Goal: Task Accomplishment & Management: Use online tool/utility

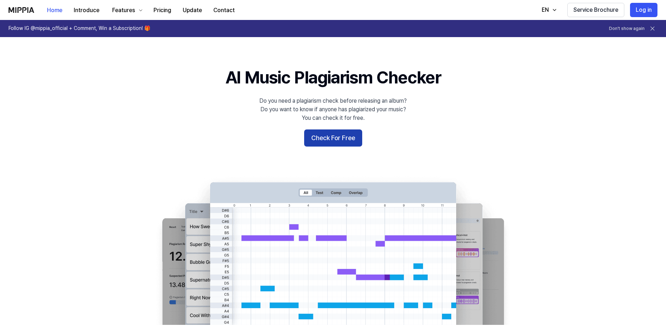
click at [349, 139] on button "Check For Free" at bounding box center [333, 137] width 58 height 17
drag, startPoint x: 340, startPoint y: 144, endPoint x: 334, endPoint y: 146, distance: 6.1
